Goal: Task Accomplishment & Management: Complete application form

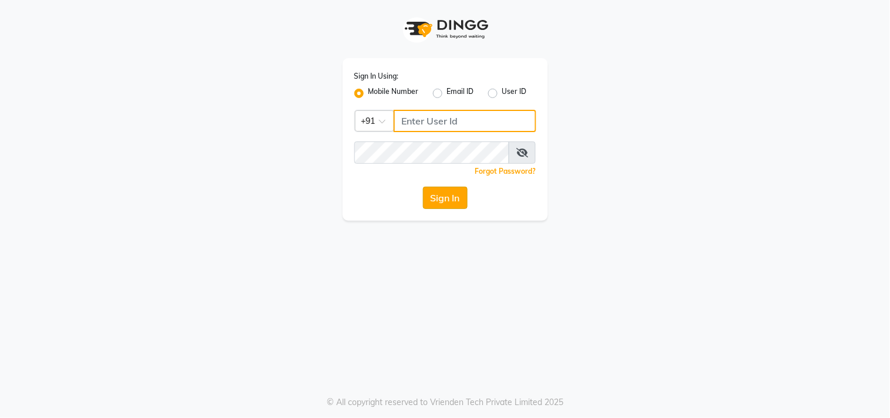
type input "9559808482"
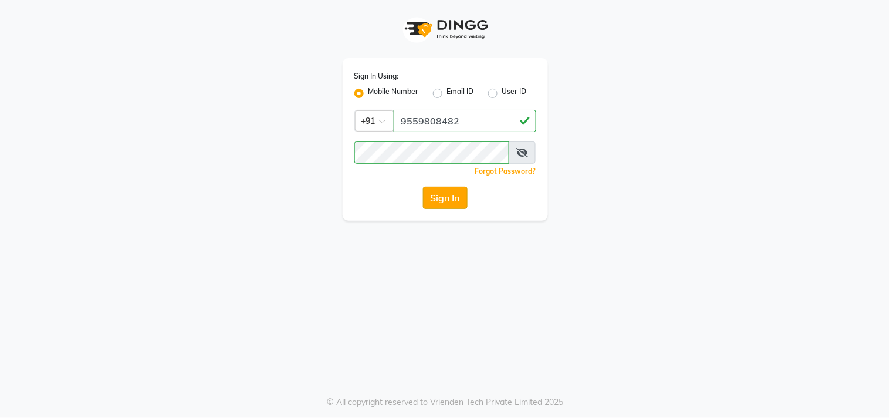
click at [441, 205] on button "Sign In" at bounding box center [445, 198] width 45 height 22
drag, startPoint x: 251, startPoint y: 329, endPoint x: 760, endPoint y: 294, distance: 510.5
click at [760, 294] on div "Sign In Using: Mobile Number Email ID User ID Country Code × +91 9559808482 Rem…" at bounding box center [445, 209] width 890 height 418
click at [440, 199] on div "Sign In" at bounding box center [445, 198] width 182 height 22
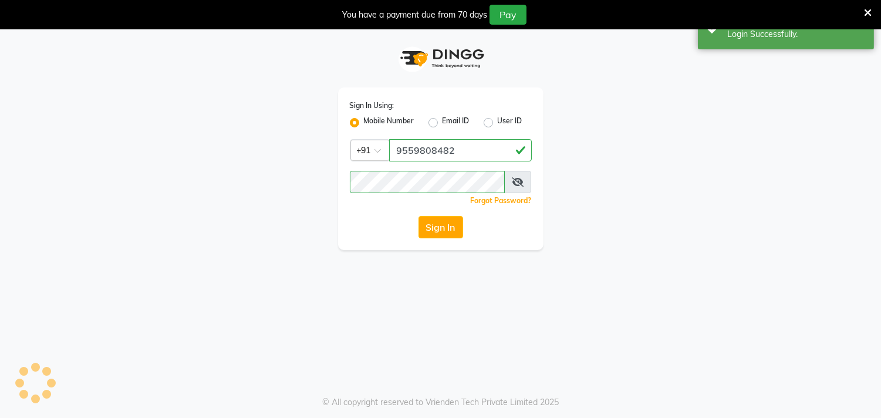
select select "service"
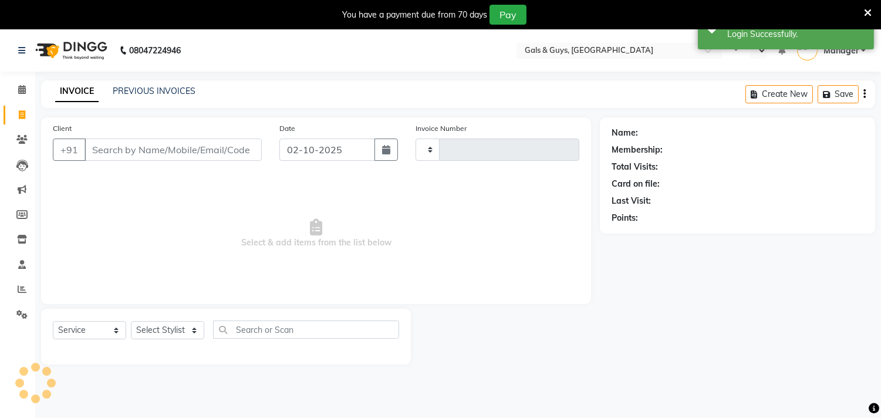
select select "en"
click at [180, 151] on input "Client" at bounding box center [172, 149] width 177 height 22
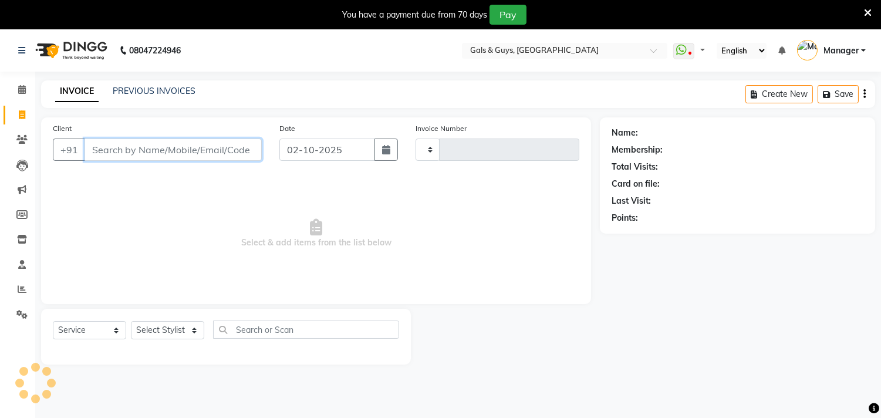
click at [180, 151] on input "Client" at bounding box center [172, 149] width 177 height 22
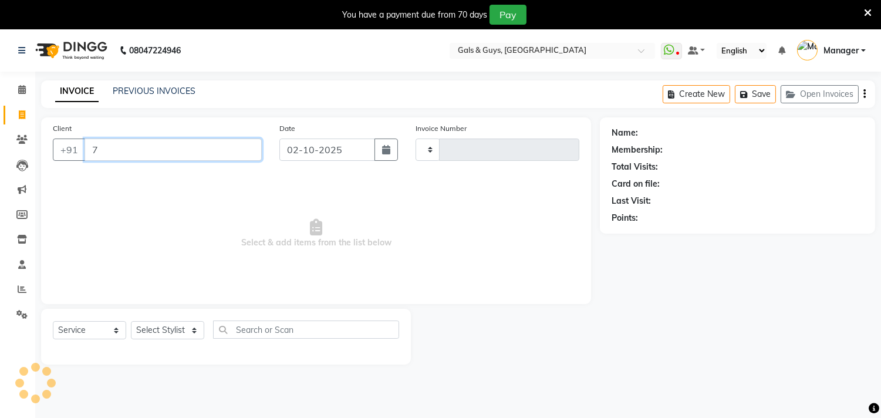
type input "73"
type input "0883"
select select "7505"
type input "7392926243"
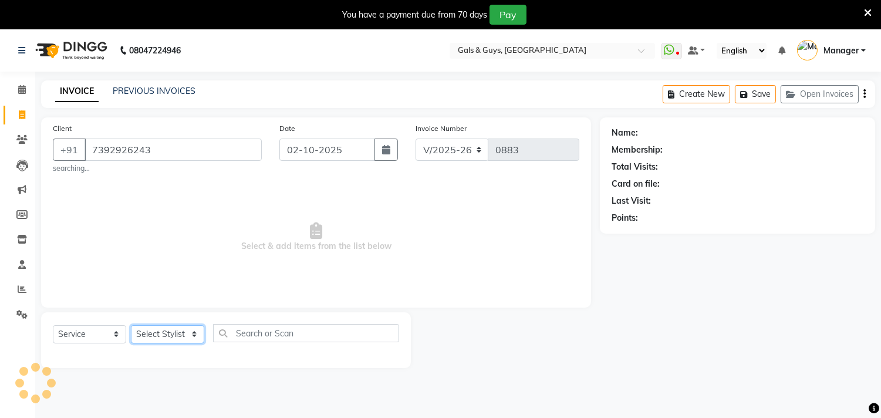
click at [168, 333] on select "Select Stylist" at bounding box center [167, 334] width 73 height 18
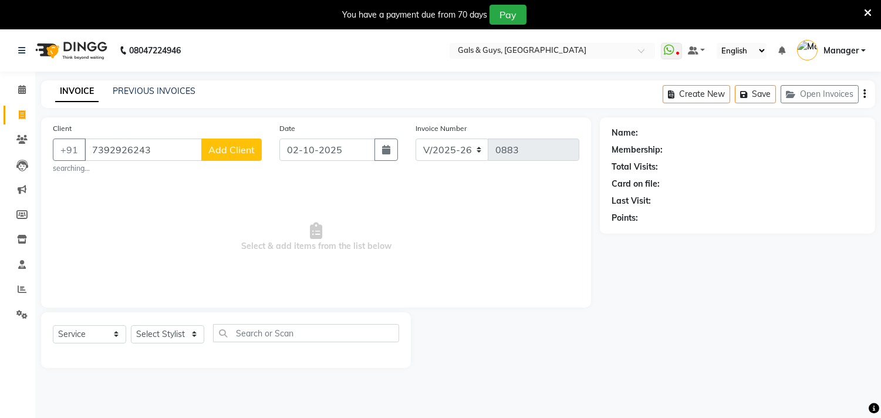
click at [238, 153] on span "Add Client" at bounding box center [231, 150] width 46 height 12
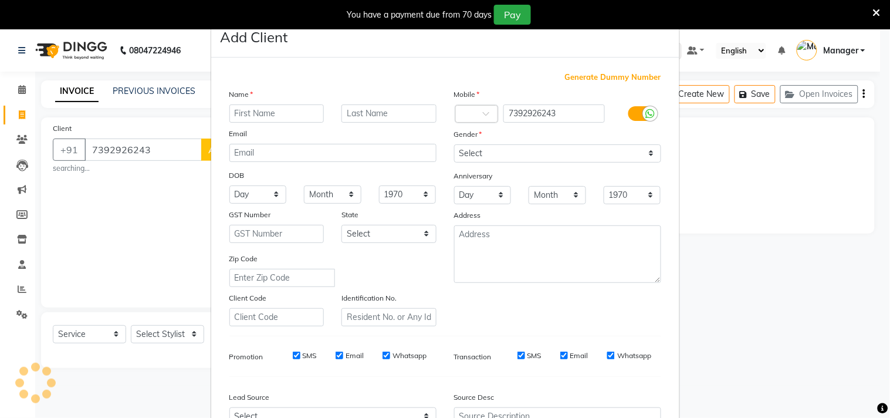
click at [318, 110] on input "text" at bounding box center [276, 113] width 95 height 18
type input "t"
type input "TANU"
click at [390, 115] on input "text" at bounding box center [388, 113] width 95 height 18
type input "TIWARI"
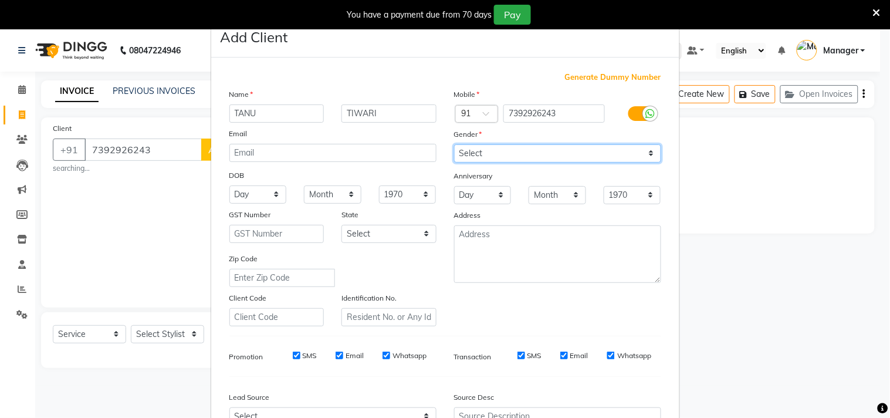
click at [473, 157] on select "Select Male Female Other Prefer Not To Say" at bounding box center [557, 153] width 207 height 18
select select "female"
click at [454, 144] on select "Select Male Female Other Prefer Not To Say" at bounding box center [557, 153] width 207 height 18
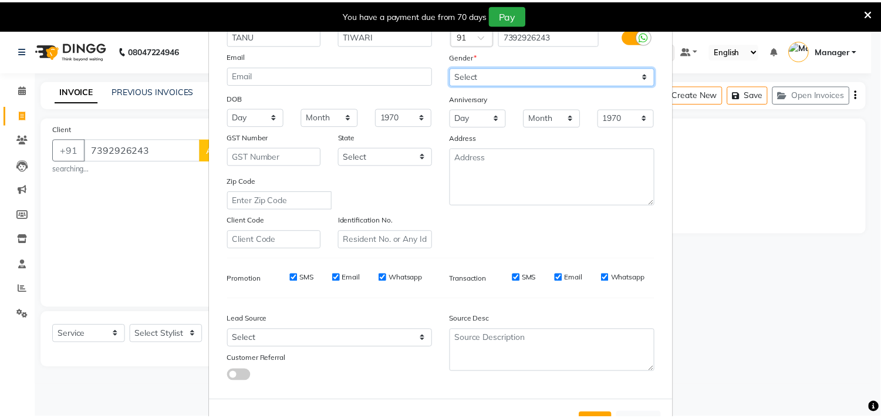
scroll to position [124, 0]
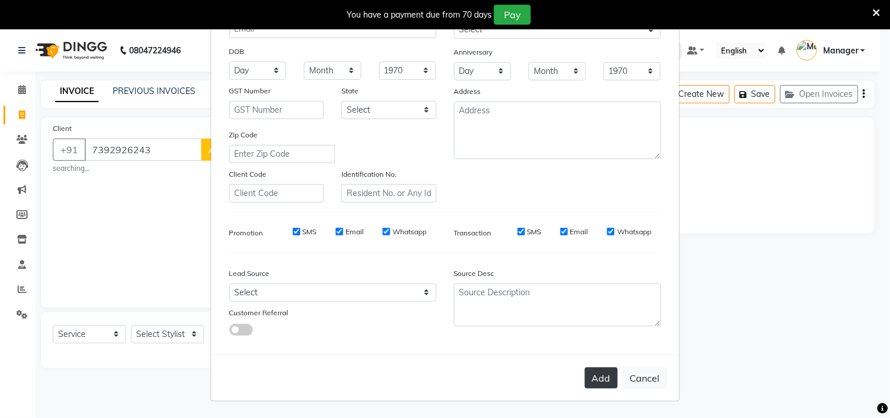
click at [604, 371] on button "Add" at bounding box center [601, 377] width 33 height 21
select select
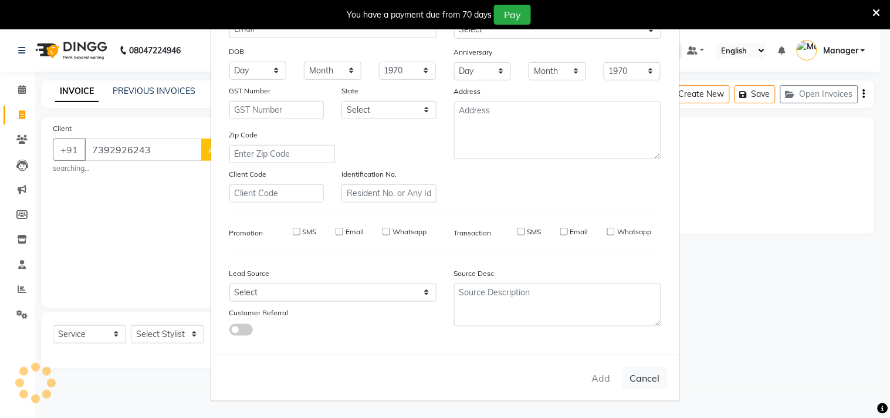
select select
checkbox input "false"
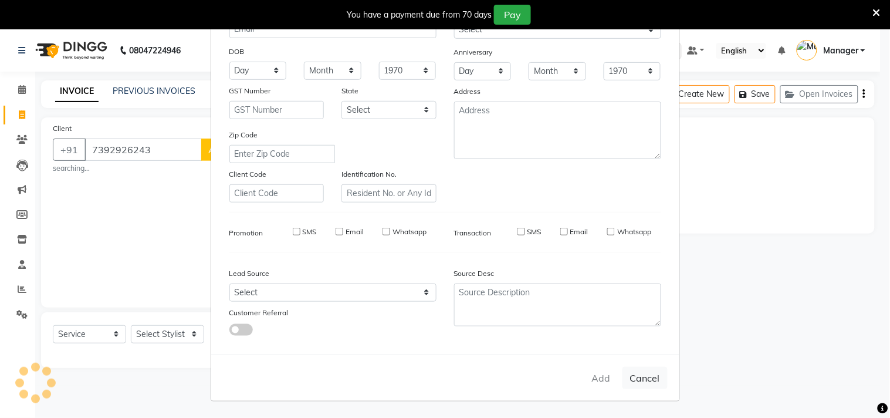
checkbox input "false"
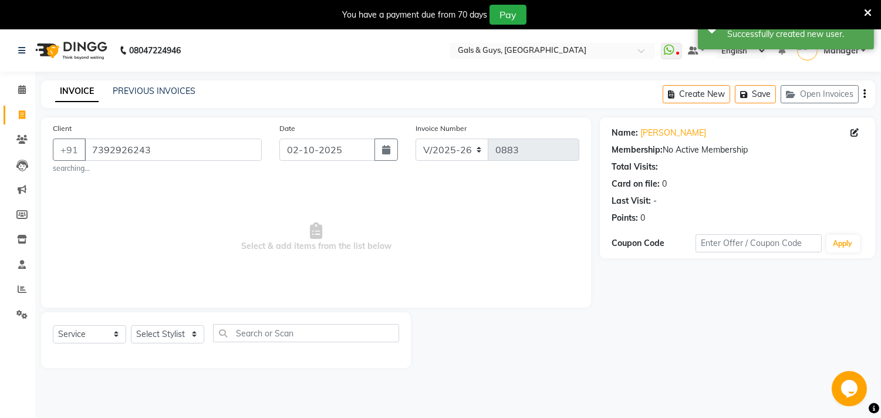
scroll to position [0, 0]
click at [163, 341] on select "Select Stylist Abhinav ADVANCE ALKA Ankita B-WAX KUNAL Manager MEMBERSHIP PALLA…" at bounding box center [167, 334] width 73 height 18
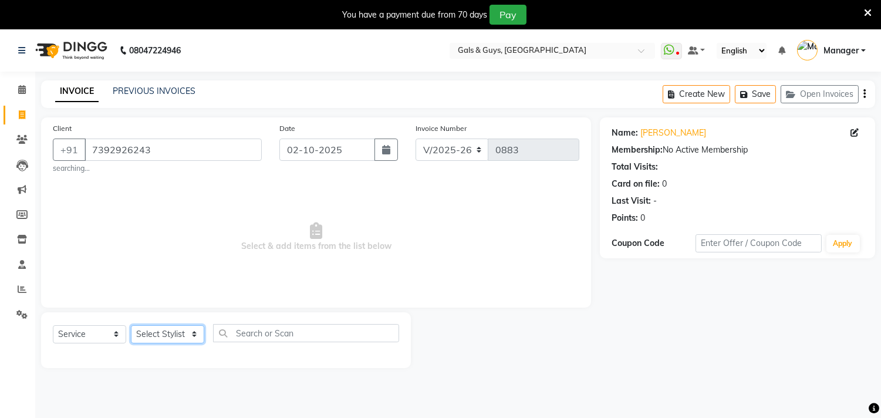
select select "66157"
click at [131, 325] on select "Select Stylist Abhinav ADVANCE ALKA Ankita B-WAX KUNAL Manager MEMBERSHIP PALLA…" at bounding box center [167, 334] width 73 height 18
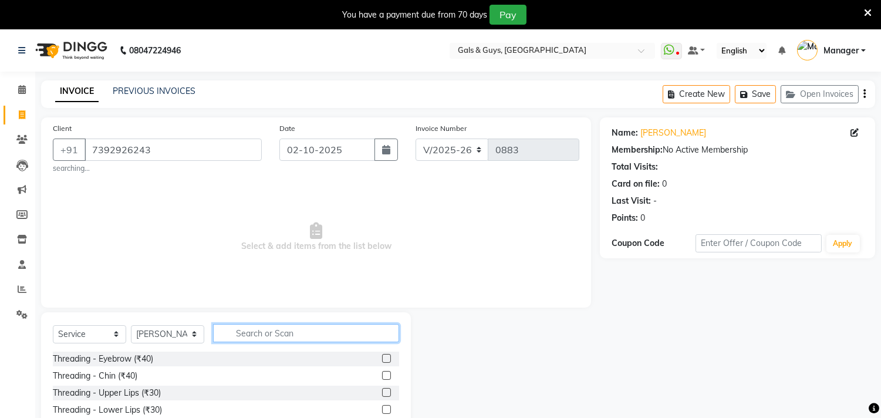
click at [238, 329] on input "text" at bounding box center [306, 333] width 186 height 18
click at [382, 354] on label at bounding box center [386, 358] width 9 height 9
click at [382, 355] on input "checkbox" at bounding box center [386, 359] width 8 height 8
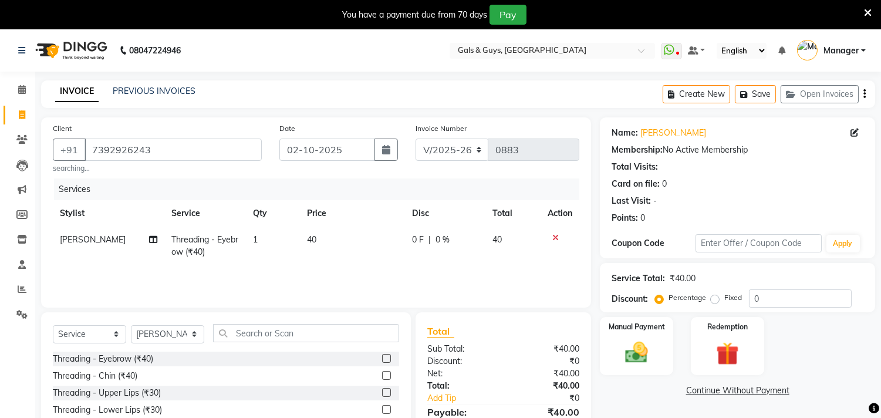
click at [382, 360] on label at bounding box center [386, 358] width 9 height 9
click at [382, 360] on input "checkbox" at bounding box center [386, 359] width 8 height 8
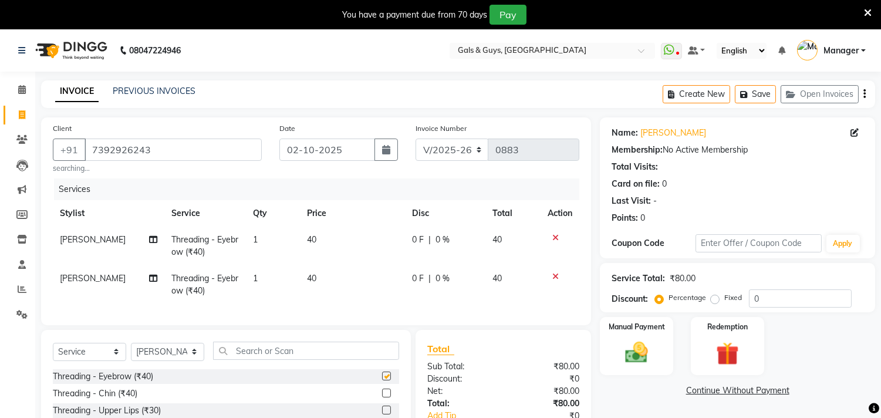
checkbox input "false"
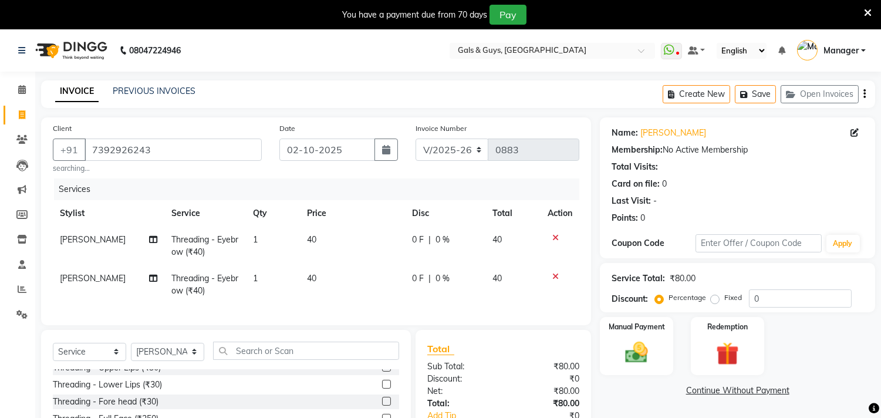
scroll to position [65, 0]
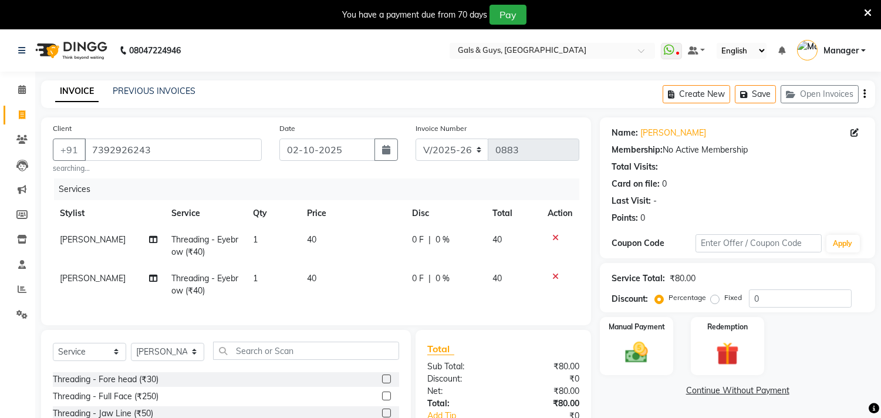
click at [382, 383] on label at bounding box center [386, 378] width 9 height 9
click at [382, 383] on input "checkbox" at bounding box center [386, 380] width 8 height 8
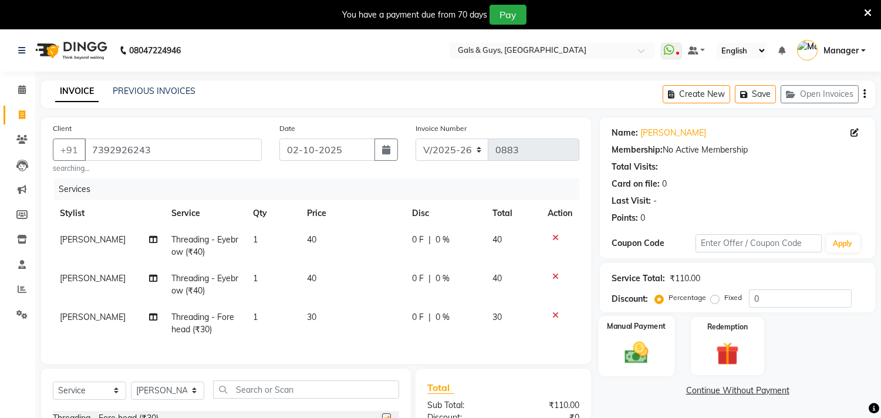
checkbox input "false"
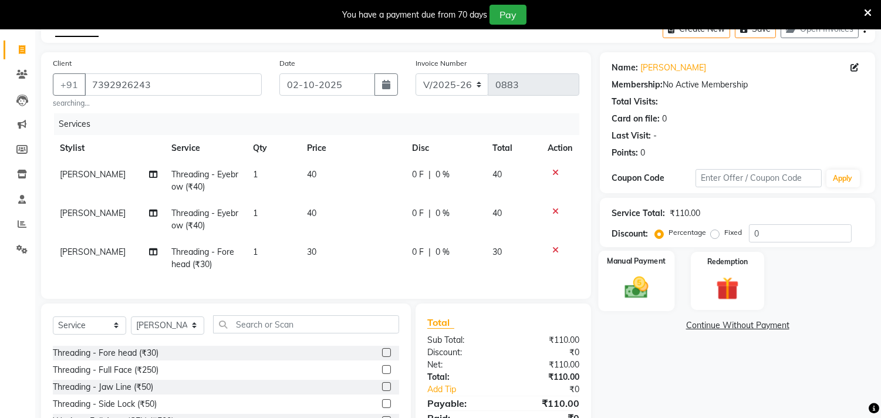
click at [644, 303] on div "Manual Payment" at bounding box center [636, 281] width 76 height 60
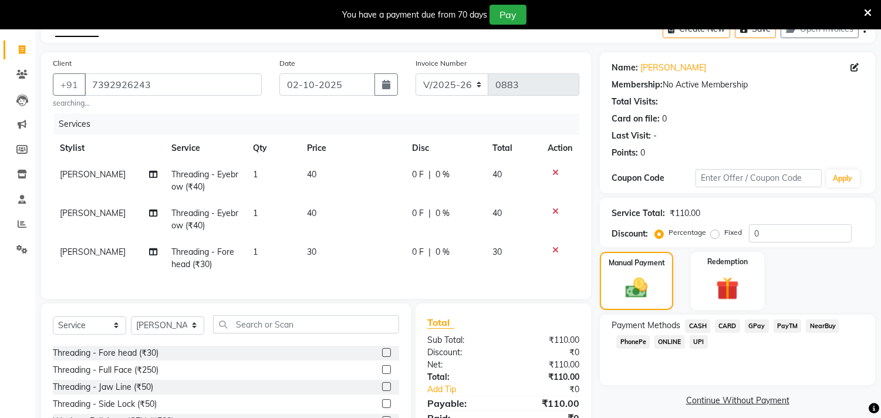
click at [699, 326] on span "CASH" at bounding box center [697, 325] width 25 height 13
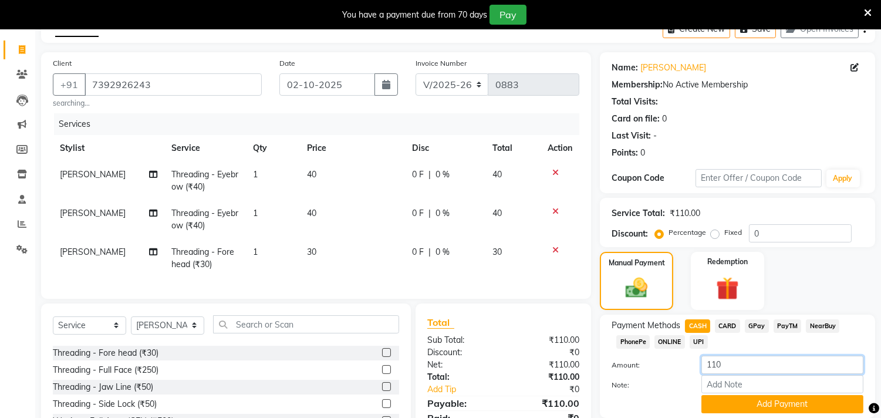
drag, startPoint x: 738, startPoint y: 361, endPoint x: 671, endPoint y: 376, distance: 68.0
click at [672, 374] on div "Amount: 110" at bounding box center [737, 366] width 269 height 20
click at [754, 324] on span "GPay" at bounding box center [757, 325] width 24 height 13
drag, startPoint x: 745, startPoint y: 364, endPoint x: 679, endPoint y: 376, distance: 66.7
click at [662, 377] on div "Amount: 110 Note: Add Payment" at bounding box center [737, 385] width 252 height 58
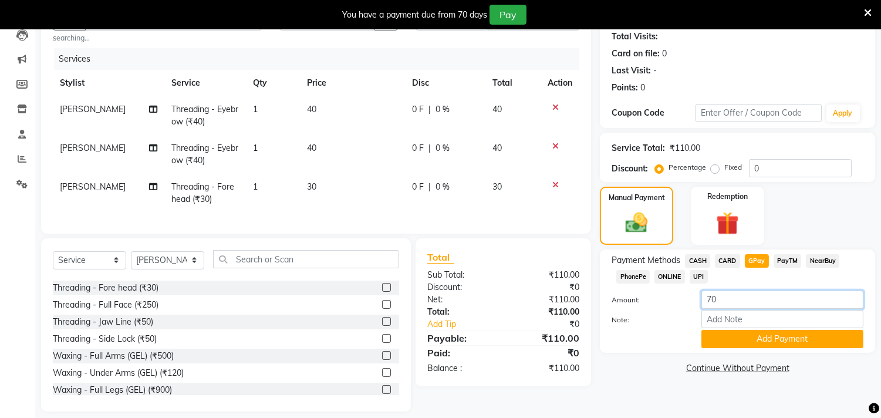
scroll to position [151, 0]
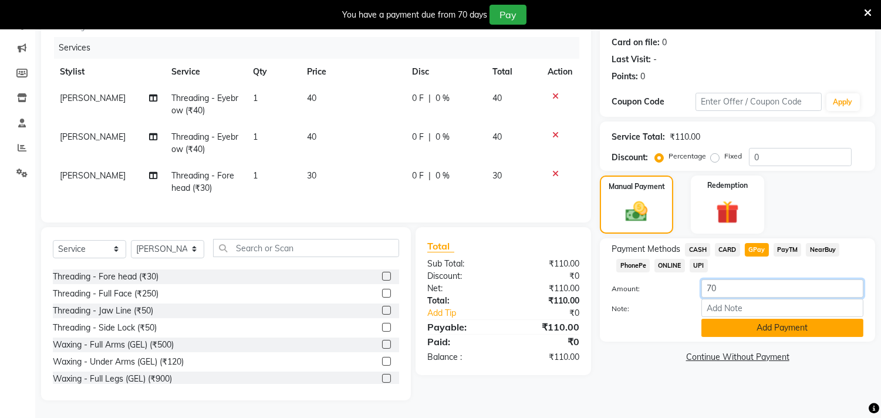
type input "70"
click at [806, 319] on button "Add Payment" at bounding box center [782, 328] width 162 height 18
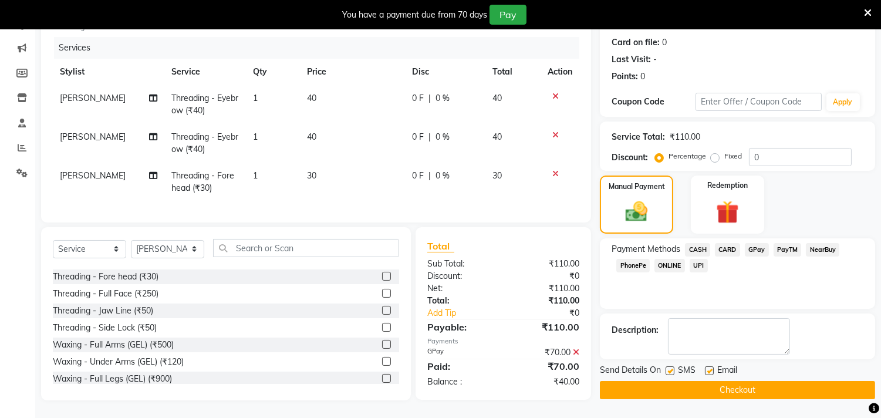
click at [705, 243] on span "CASH" at bounding box center [697, 249] width 25 height 13
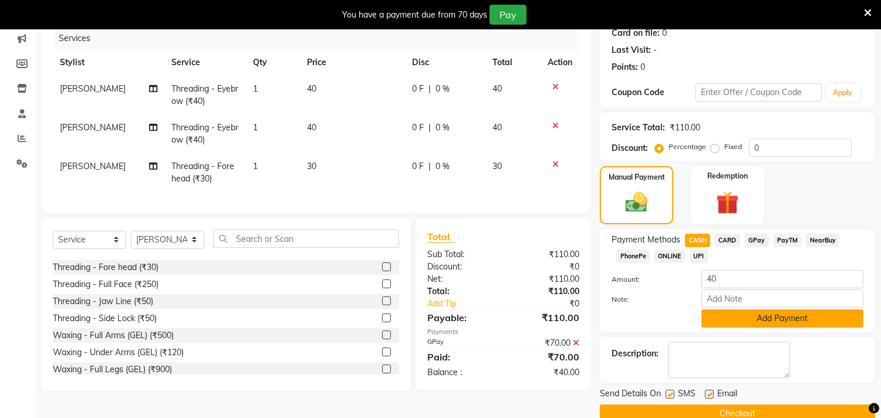
click at [763, 313] on button "Add Payment" at bounding box center [782, 318] width 162 height 18
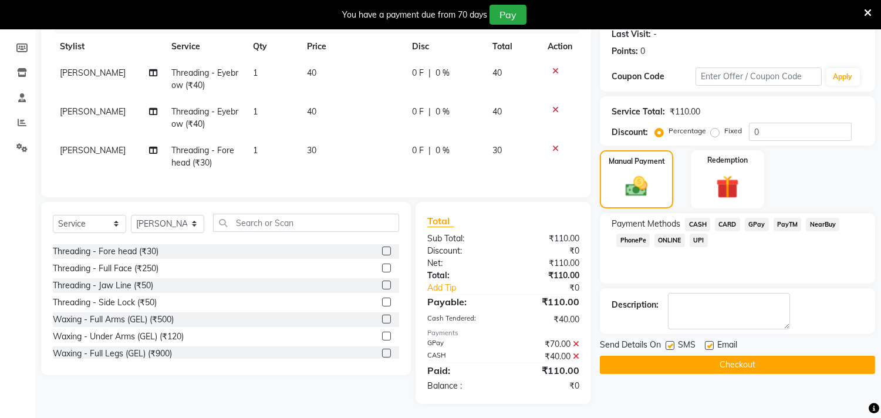
scroll to position [180, 0]
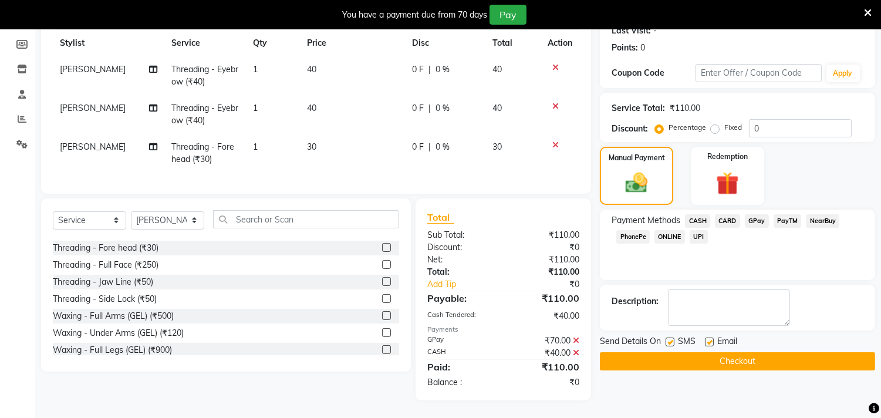
click at [672, 354] on button "Checkout" at bounding box center [737, 361] width 275 height 18
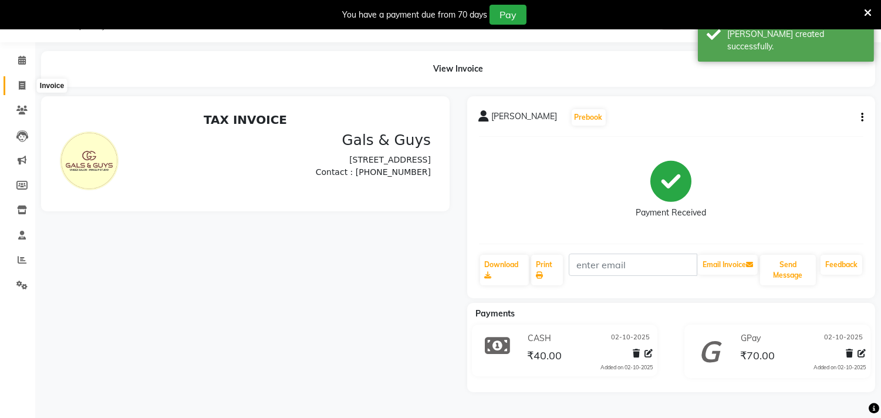
click at [24, 81] on icon at bounding box center [22, 85] width 6 height 9
select select "service"
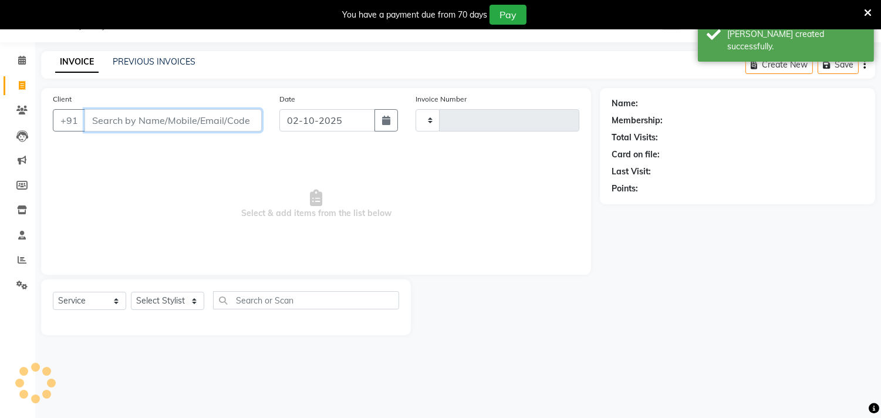
type input "0884"
select select "7505"
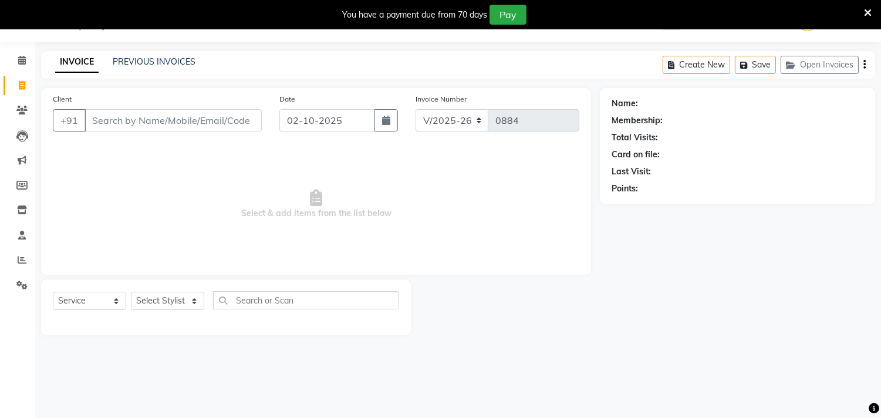
click at [870, 8] on icon at bounding box center [868, 13] width 8 height 11
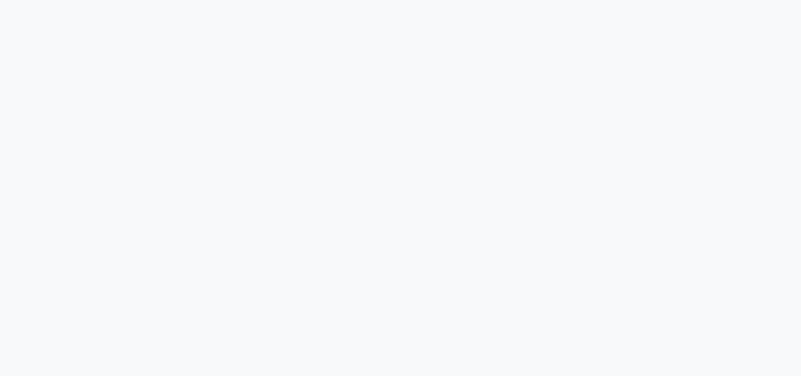
select select "service"
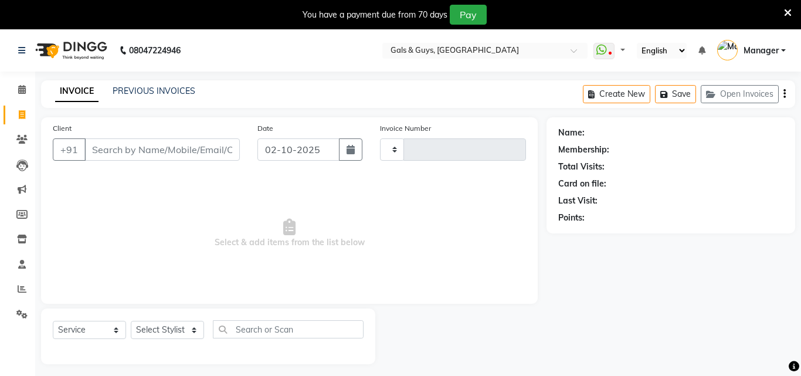
type input "0883"
select select "7505"
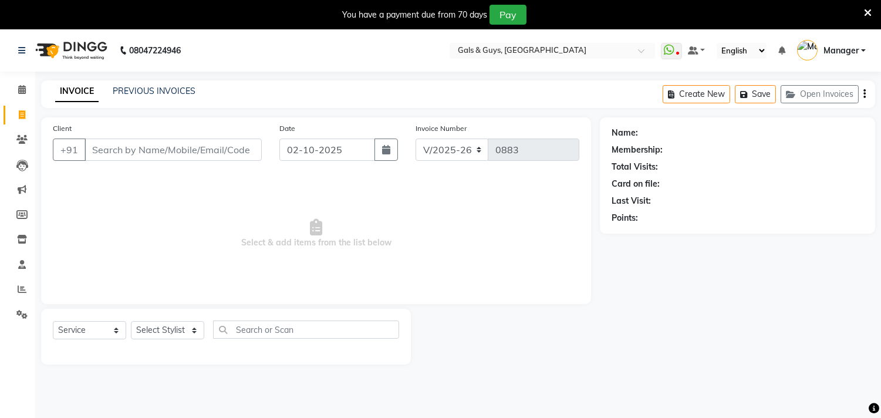
click at [801, 12] on icon at bounding box center [868, 13] width 8 height 11
